Goal: Task Accomplishment & Management: Manage account settings

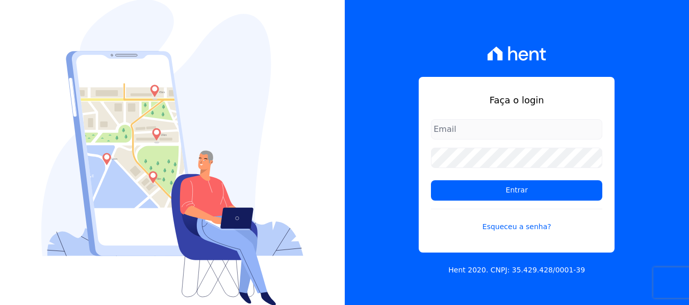
click at [483, 125] on input "email" at bounding box center [516, 129] width 171 height 20
type input "[PERSON_NAME][EMAIL_ADDRESS][DOMAIN_NAME]"
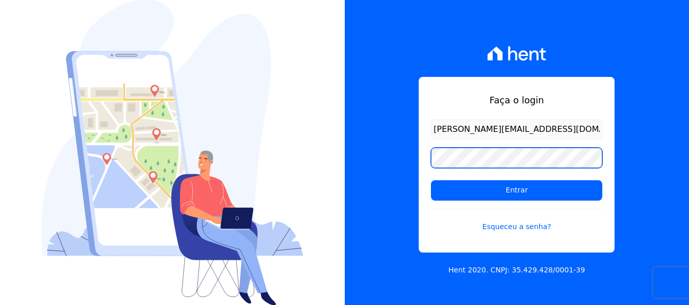
click at [431, 181] on input "Entrar" at bounding box center [516, 191] width 171 height 20
